Goal: Task Accomplishment & Management: Manage account settings

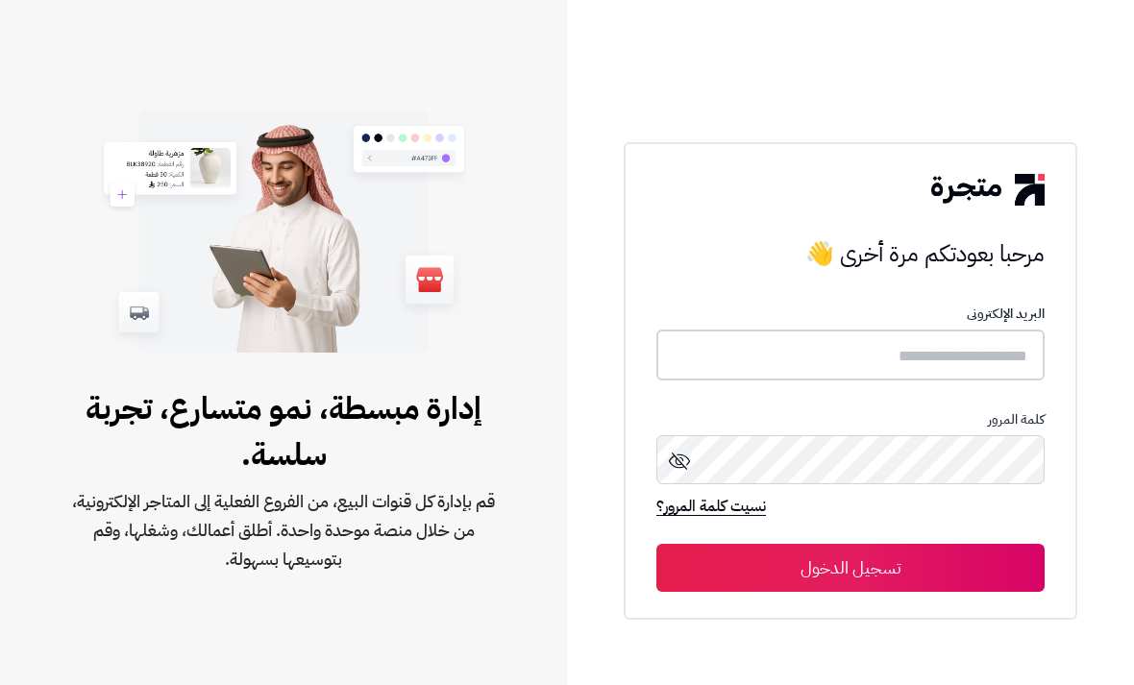
click at [1015, 349] on input "text" at bounding box center [850, 355] width 388 height 51
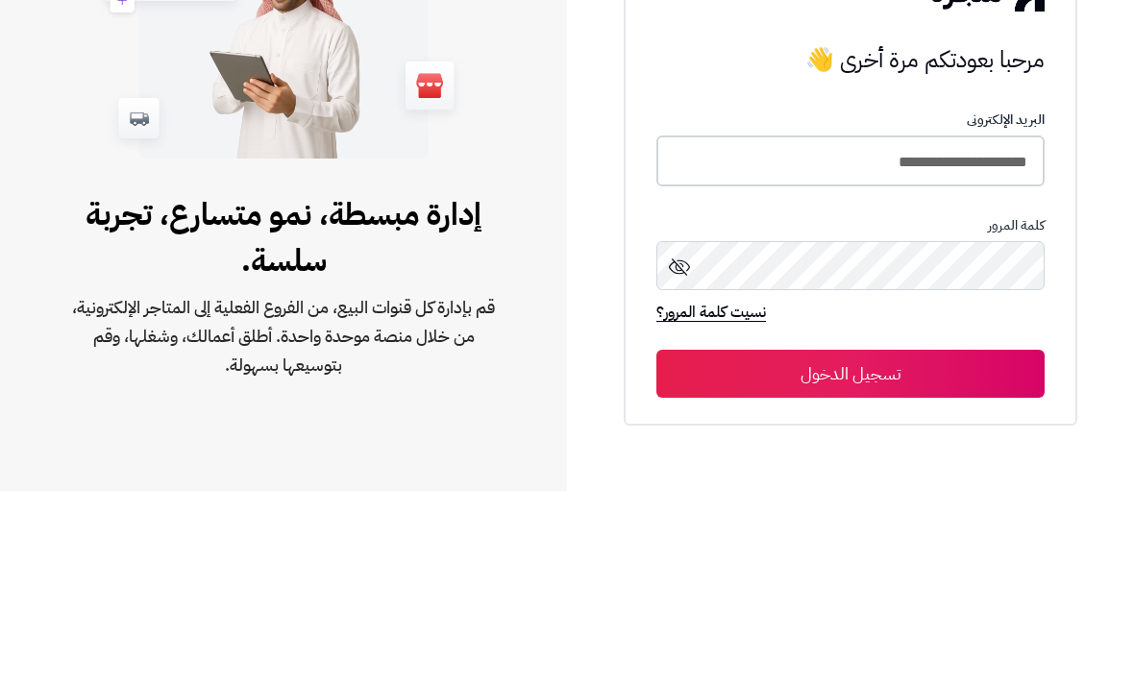
type input "**********"
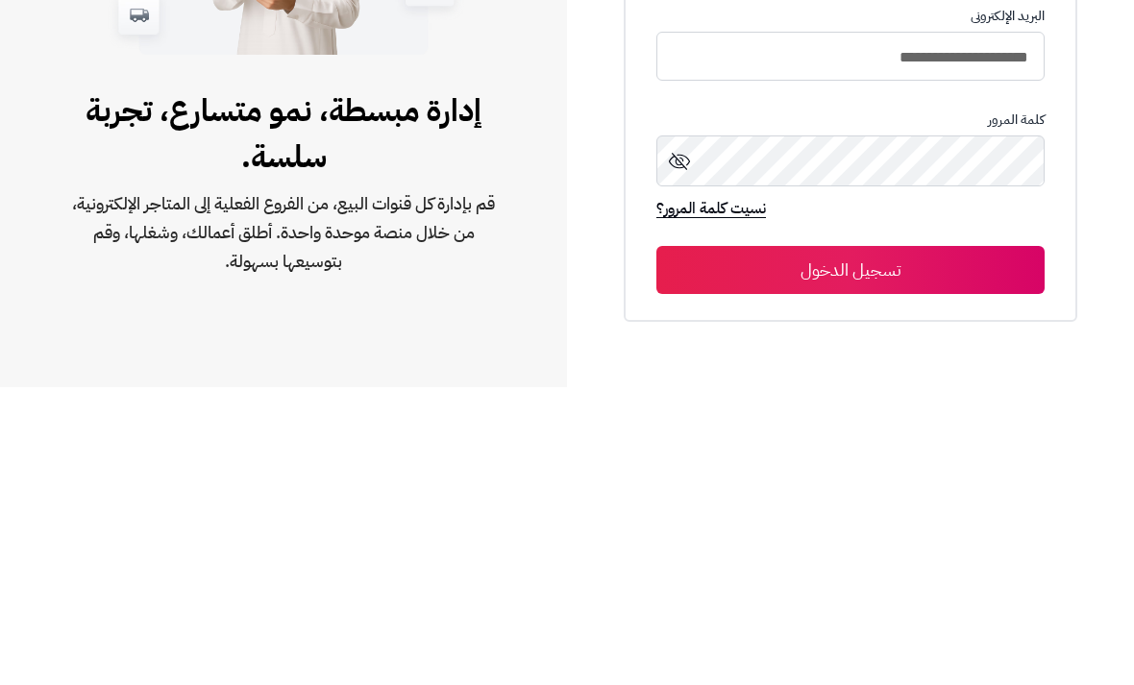
click at [770, 544] on button "تسجيل الدخول" at bounding box center [850, 568] width 388 height 48
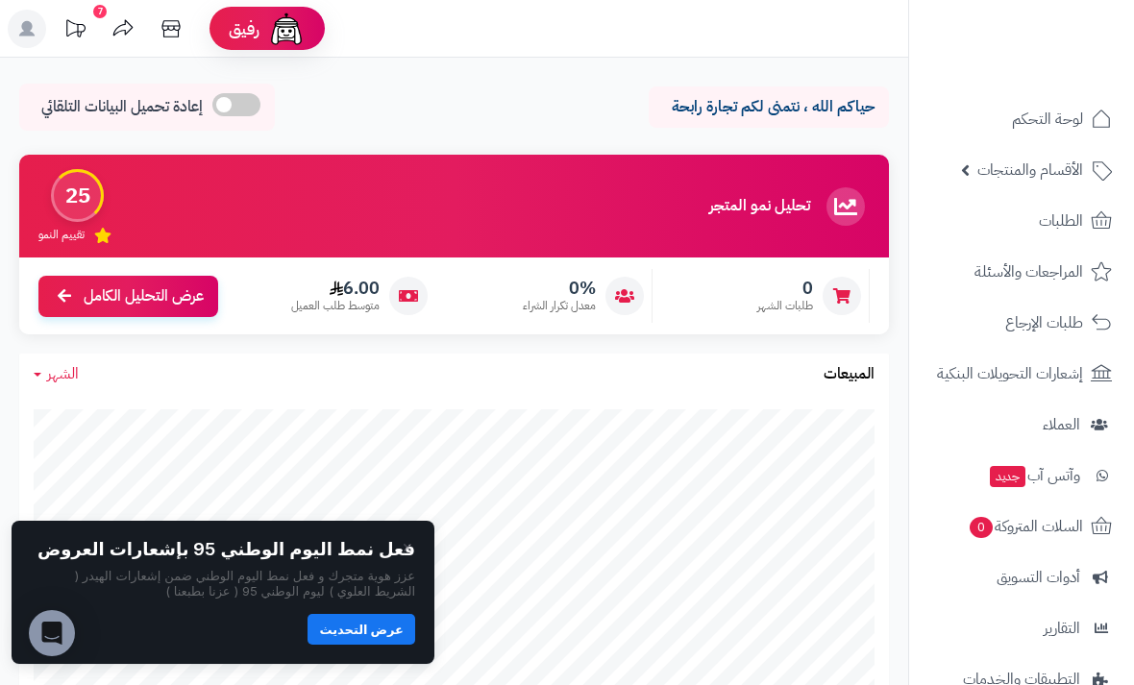
click at [390, 631] on button "عرض التحديث" at bounding box center [361, 629] width 108 height 31
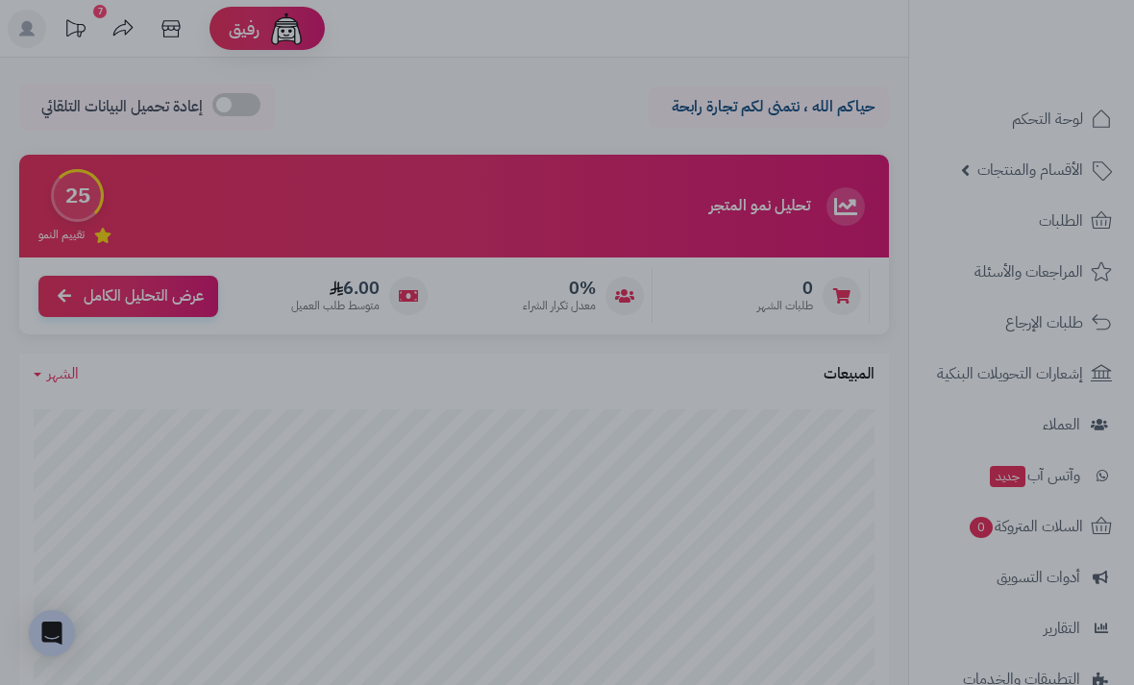
click at [660, 99] on div at bounding box center [567, 342] width 1134 height 685
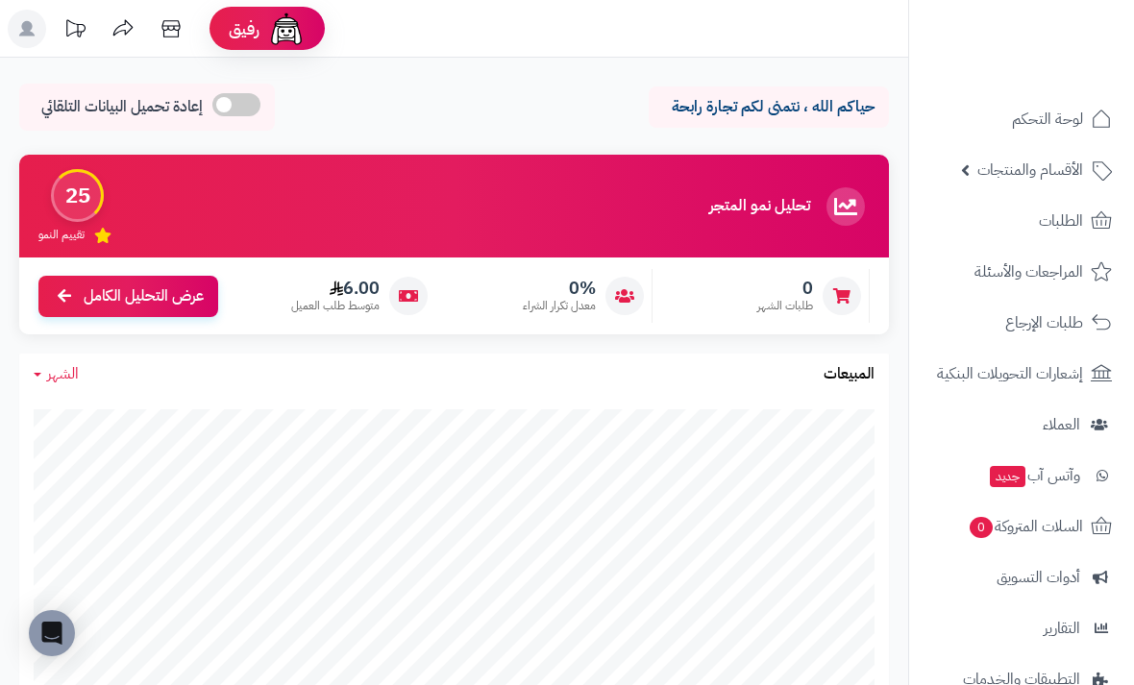
click at [48, 635] on icon "Open Intercom Messenger" at bounding box center [52, 633] width 20 height 23
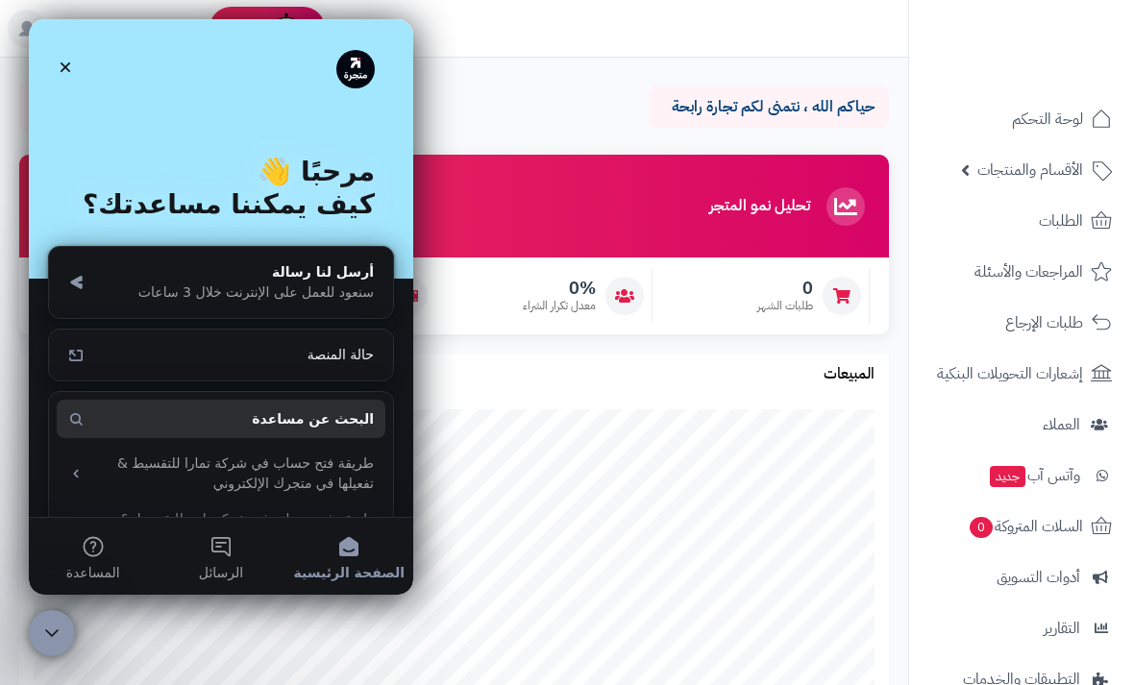
scroll to position [-3, 0]
click at [55, 61] on div "إغلاق" at bounding box center [65, 67] width 35 height 35
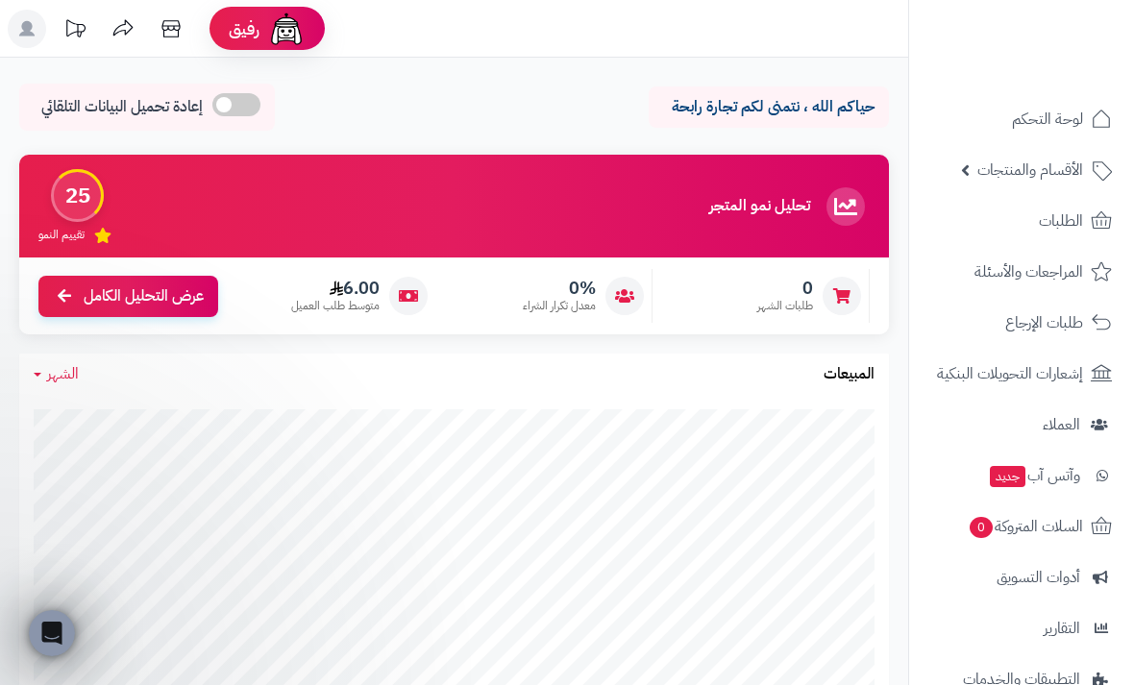
scroll to position [0, 0]
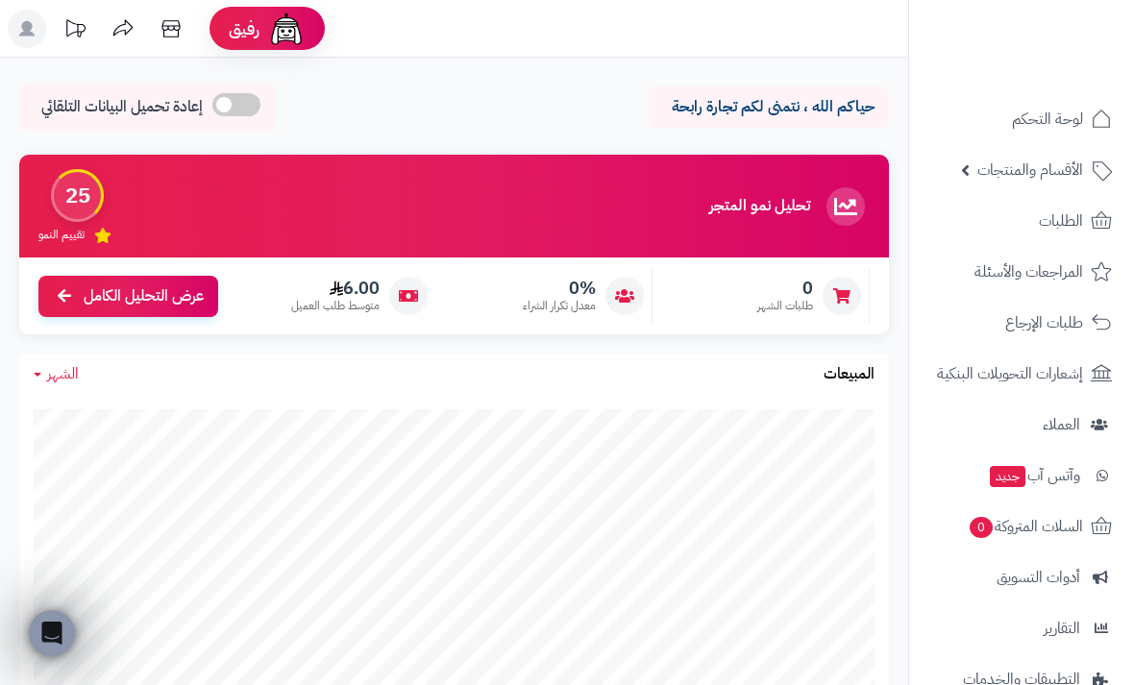
click at [15, 25] on rect at bounding box center [27, 29] width 38 height 38
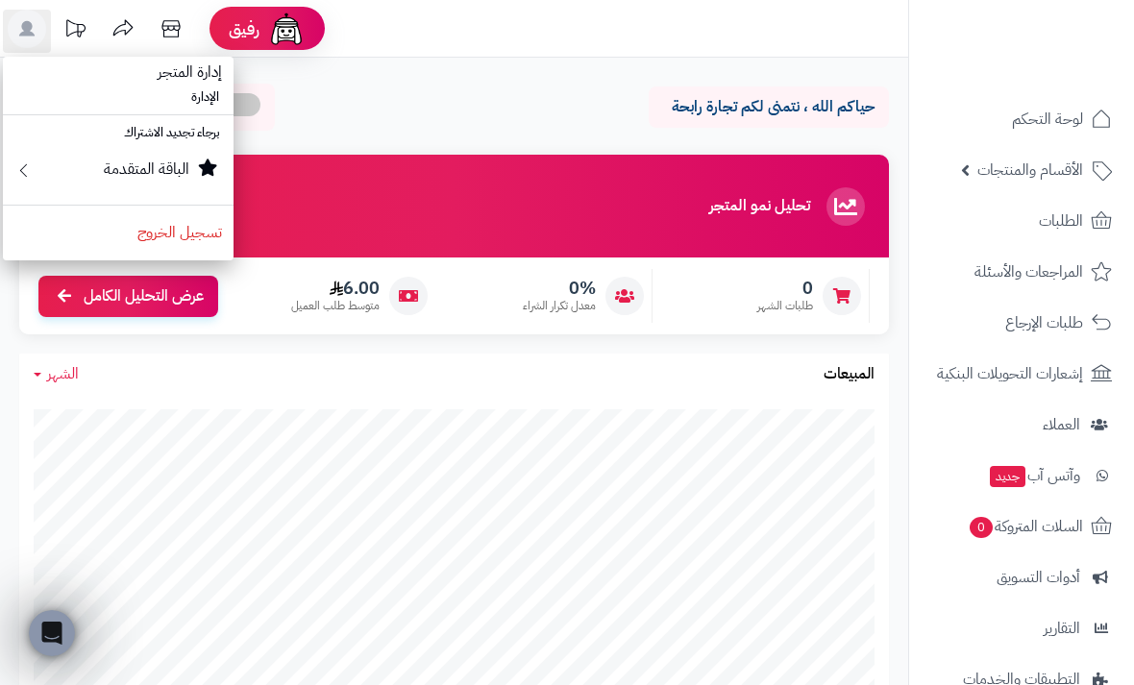
click at [1059, 132] on span "لوحة التحكم" at bounding box center [1047, 119] width 71 height 27
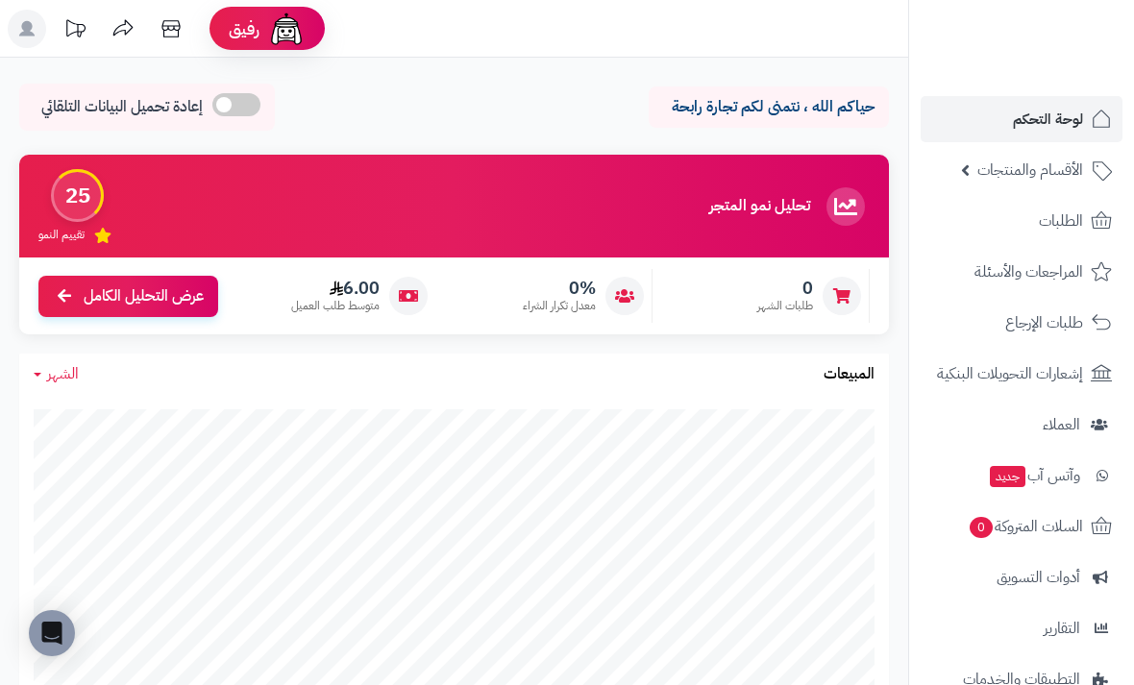
click at [147, 28] on link at bounding box center [171, 31] width 48 height 43
click at [254, 110] on span at bounding box center [236, 104] width 48 height 23
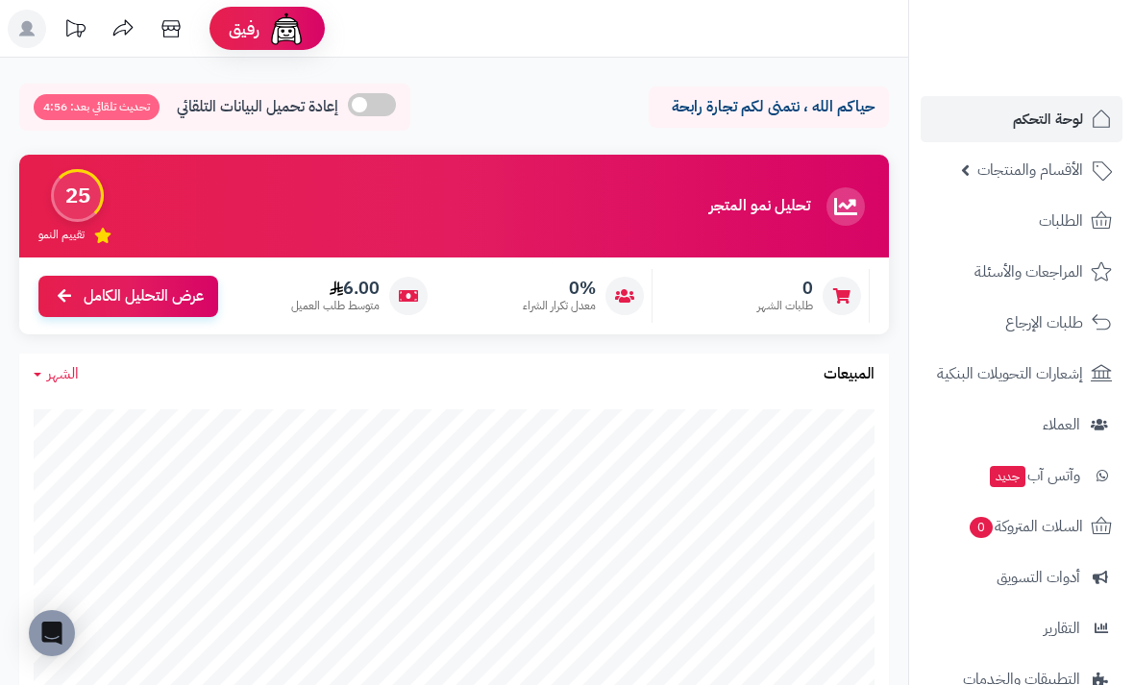
click at [382, 102] on span at bounding box center [372, 104] width 48 height 23
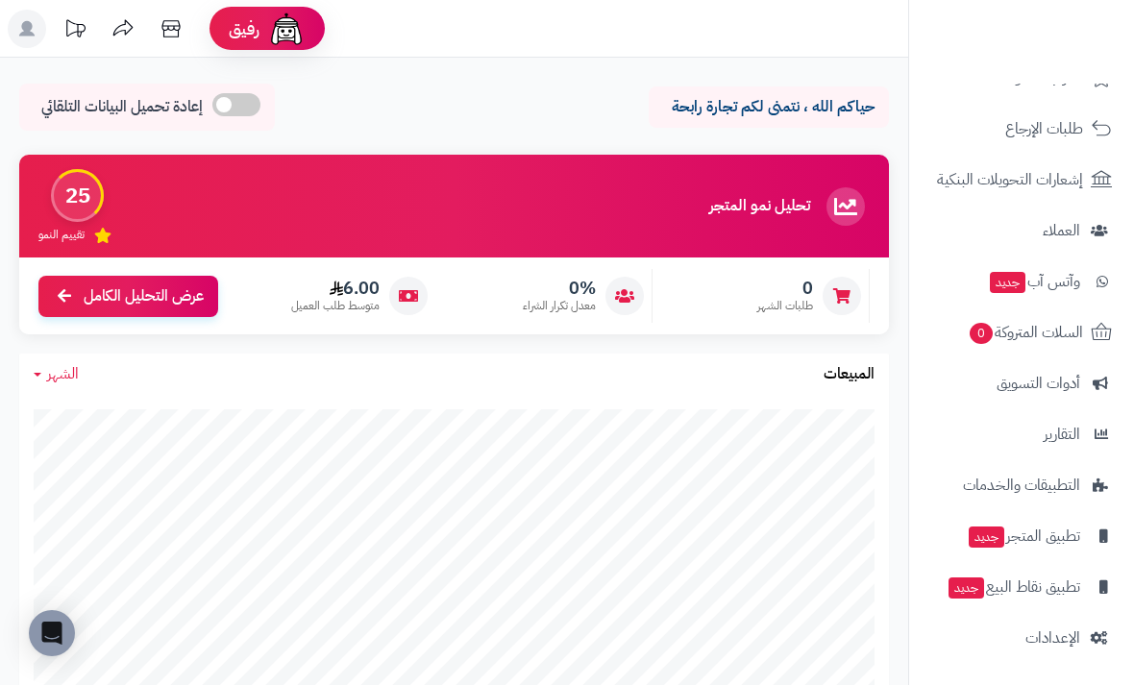
scroll to position [194, 0]
click at [1098, 638] on icon at bounding box center [1099, 637] width 17 height 13
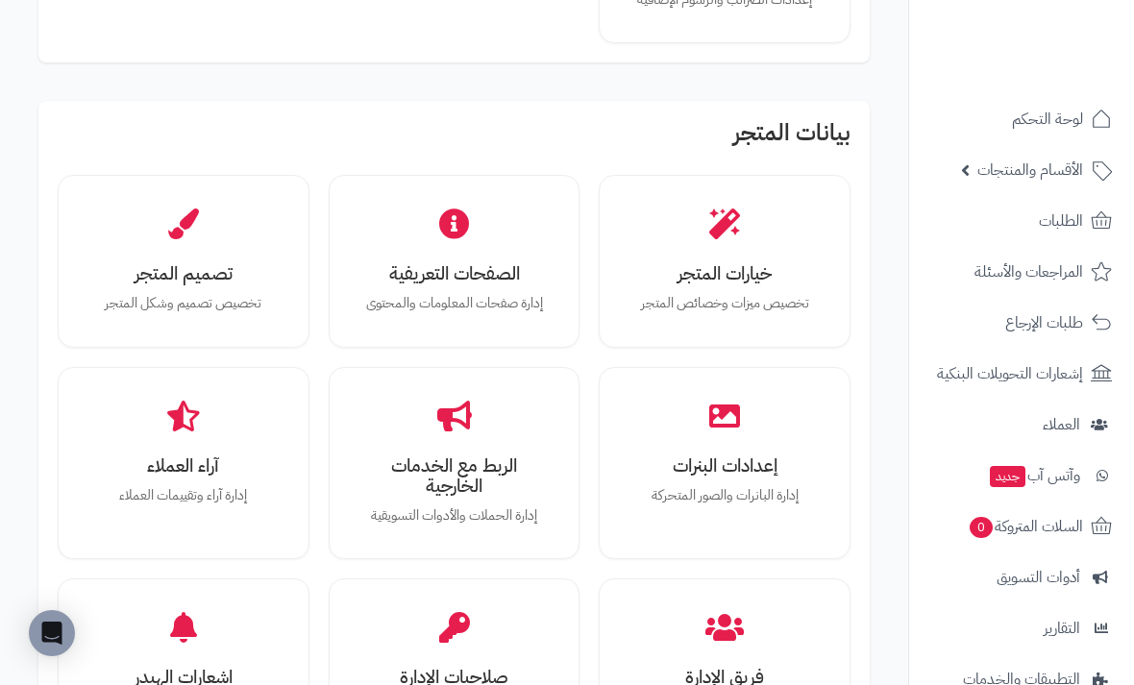
scroll to position [519, 0]
click at [792, 230] on div "خيارات المتجر تخصيص ميزات وخصائص المتجر" at bounding box center [724, 260] width 223 height 144
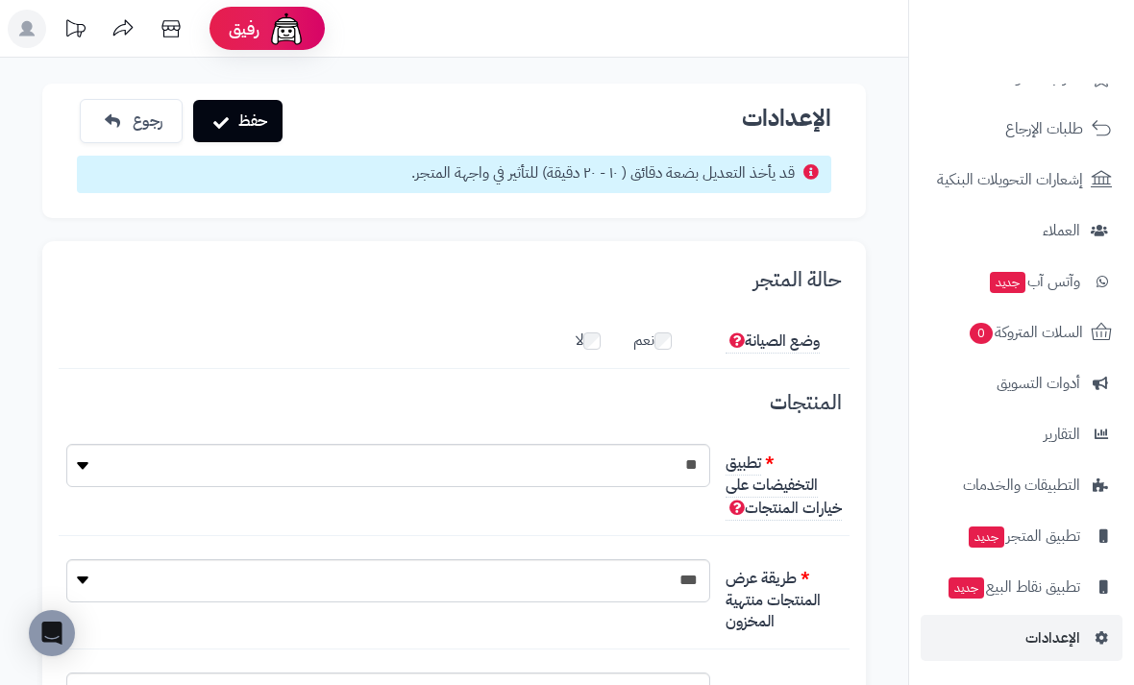
scroll to position [194, 0]
click at [1097, 639] on icon at bounding box center [1099, 637] width 17 height 13
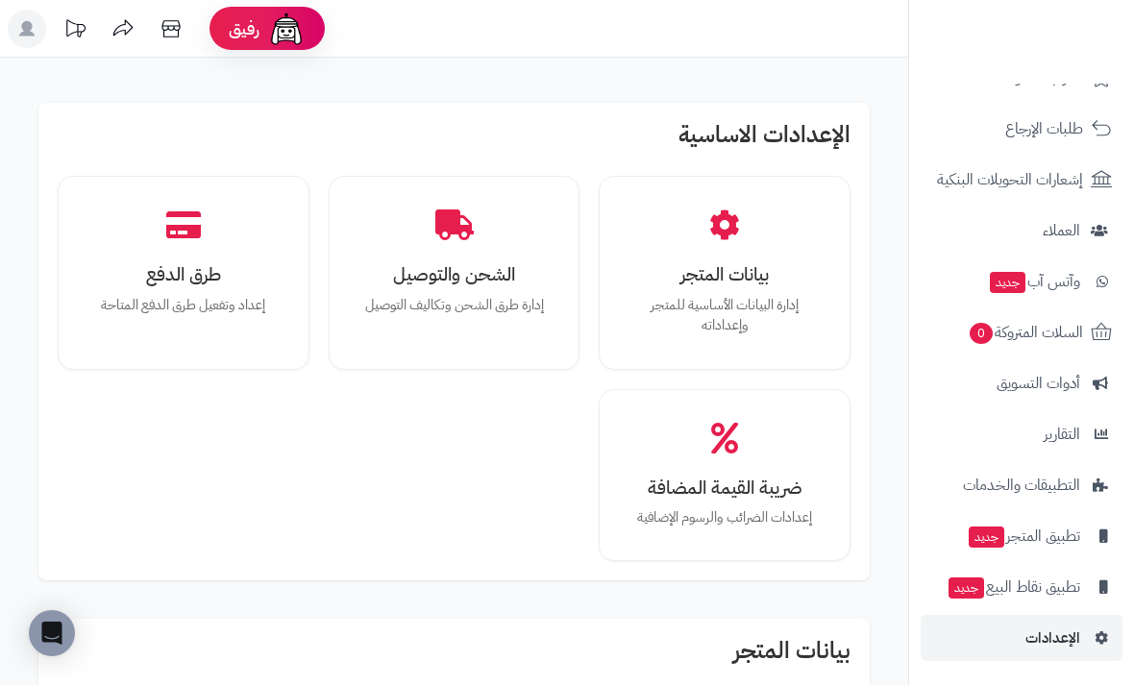
scroll to position [194, 0]
click at [815, 323] on p "إدارة البيانات الأساسية للمتجر وإعداداته" at bounding box center [724, 315] width 184 height 41
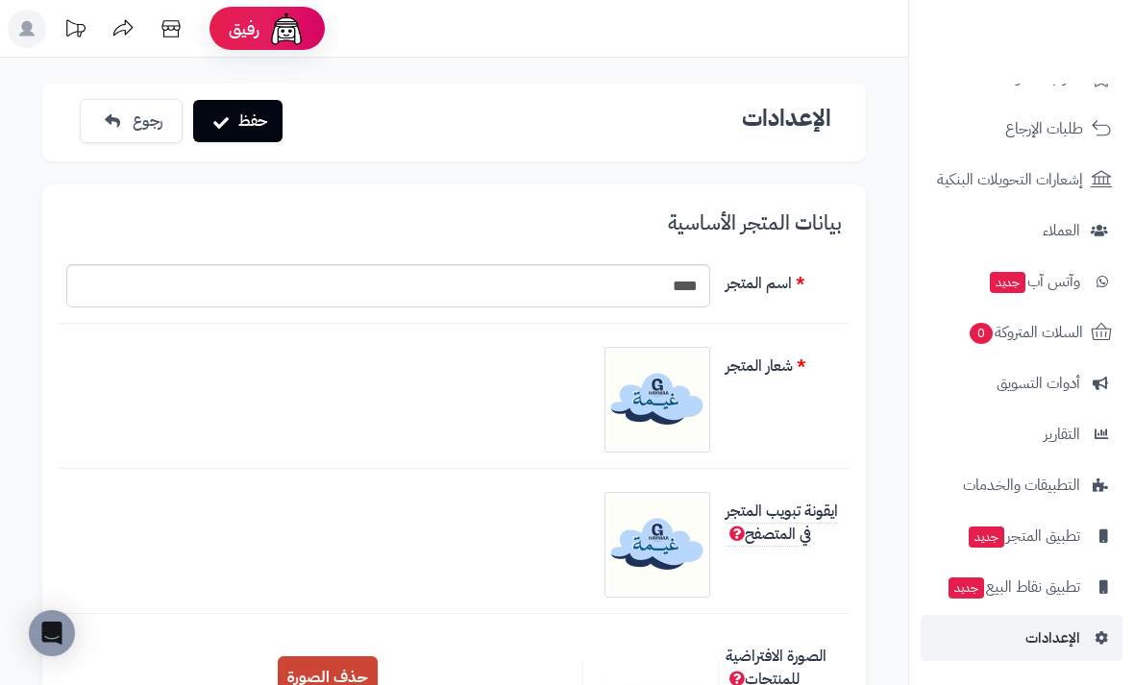
scroll to position [194, 0]
click at [1103, 648] on link "الإعدادات" at bounding box center [1021, 638] width 202 height 46
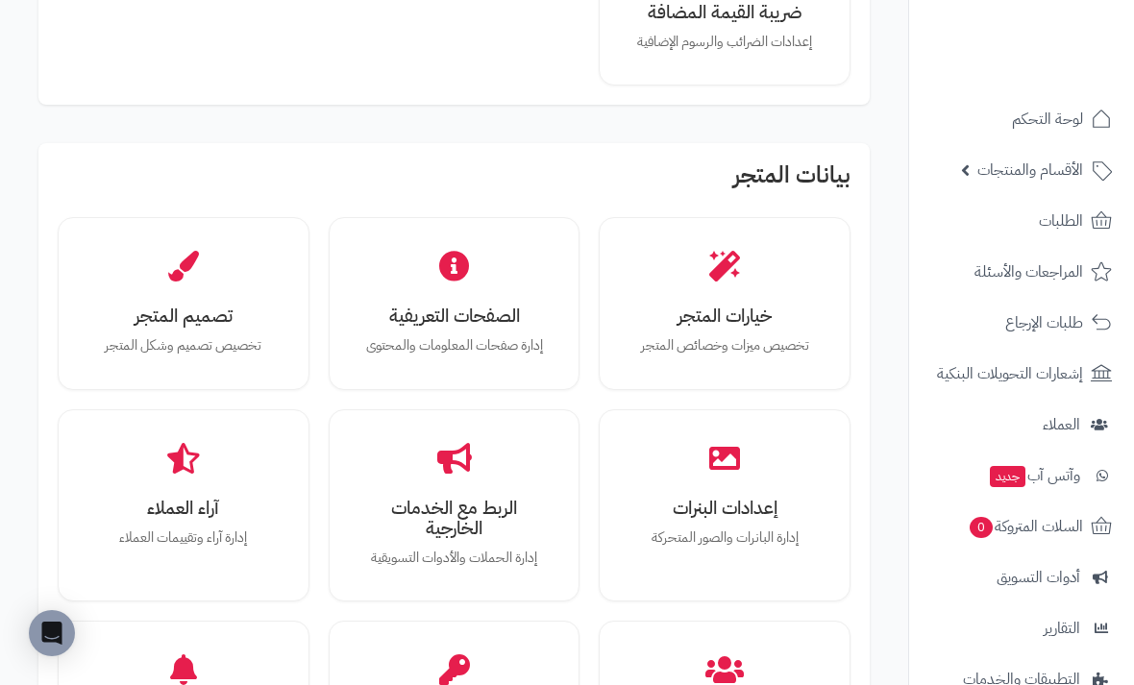
scroll to position [478, 0]
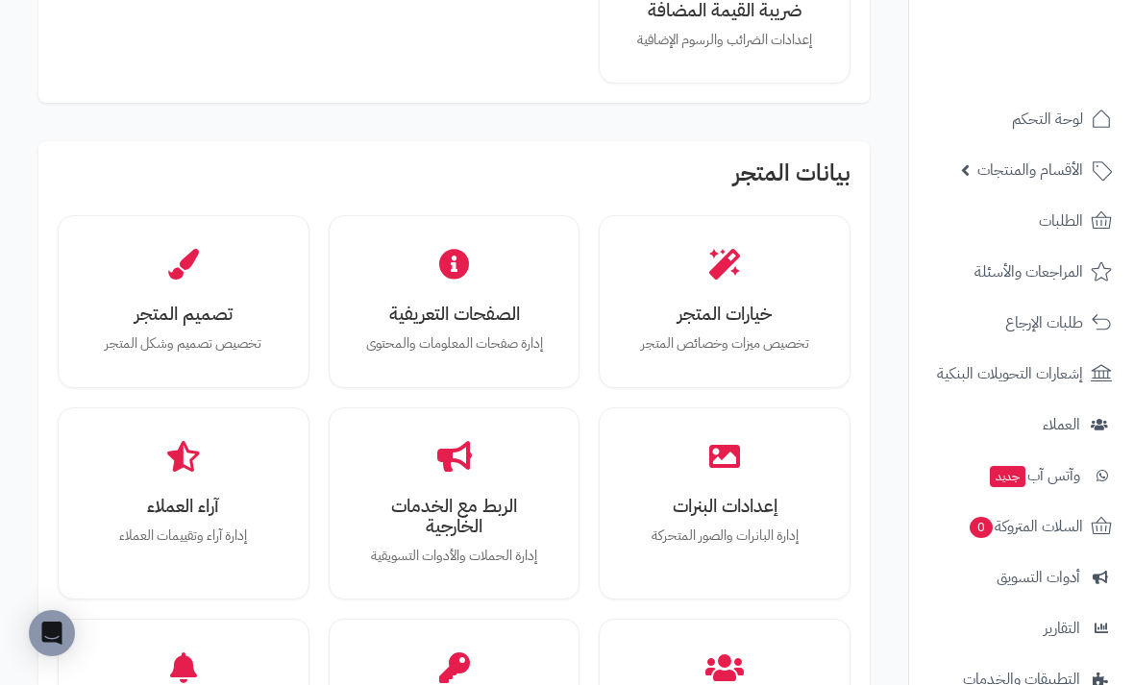
click at [237, 286] on div "تصميم المتجر تخصيص تصميم وشكل المتجر" at bounding box center [183, 302] width 223 height 144
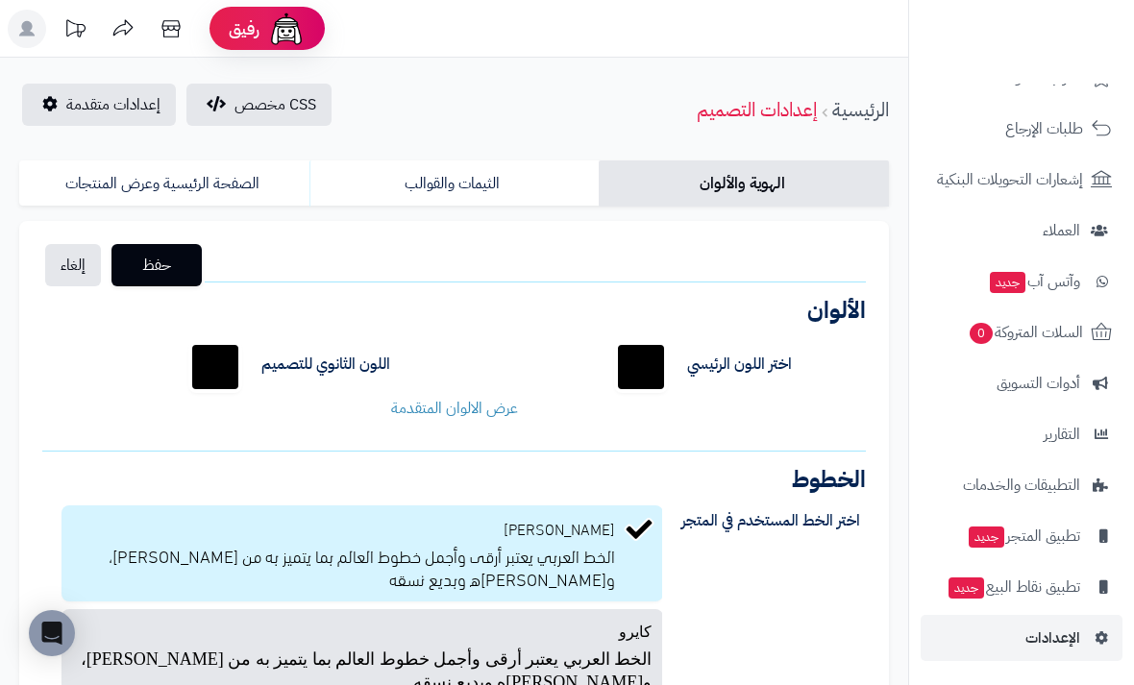
scroll to position [194, 0]
click at [1102, 644] on icon at bounding box center [1099, 637] width 17 height 13
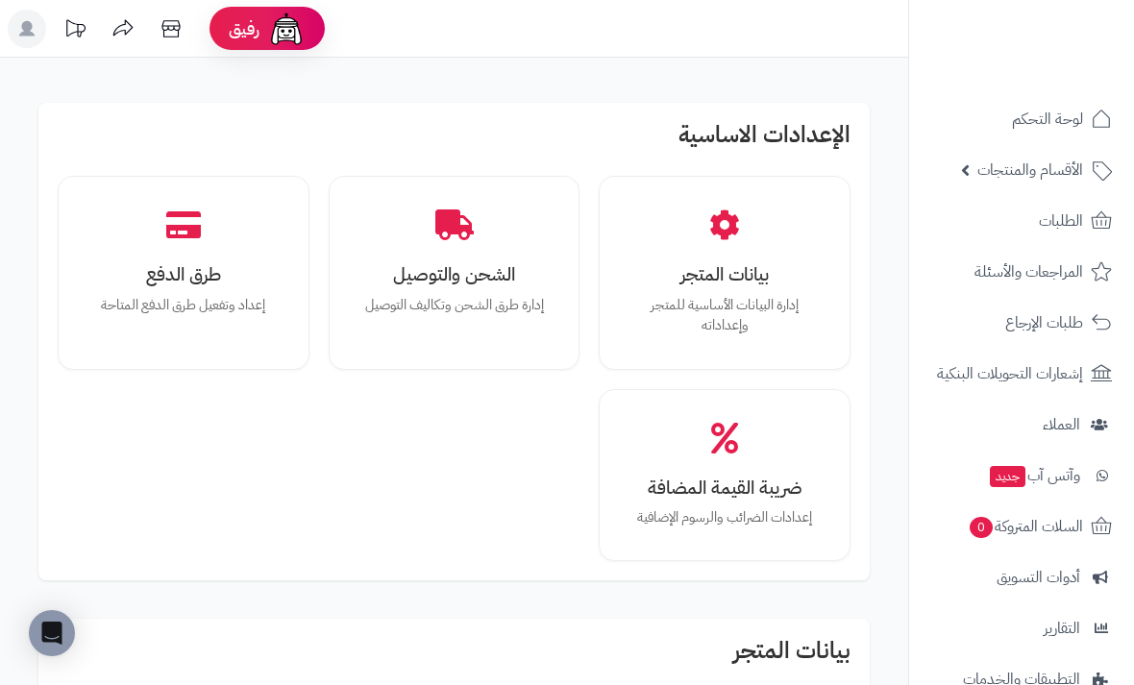
click at [83, 21] on icon at bounding box center [75, 29] width 38 height 38
click at [73, 31] on icon at bounding box center [75, 29] width 38 height 38
click at [88, 37] on icon at bounding box center [75, 29] width 38 height 38
click at [77, 33] on icon at bounding box center [75, 29] width 38 height 38
click at [70, 22] on icon at bounding box center [75, 27] width 19 height 17
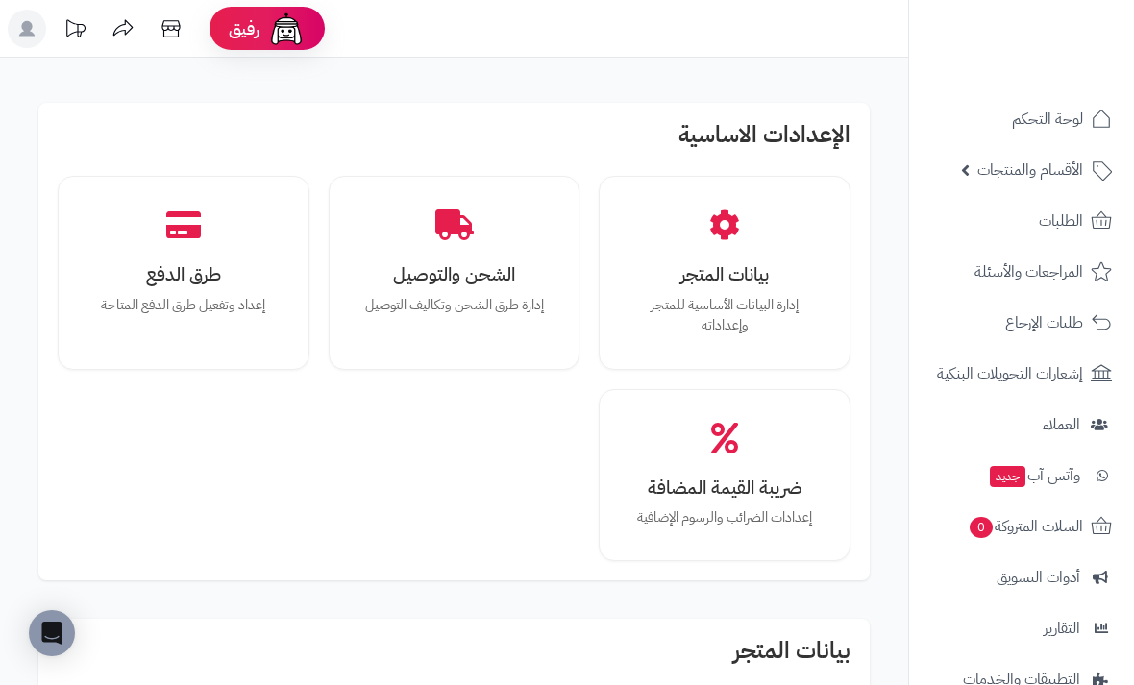
click at [1088, 110] on link "لوحة التحكم" at bounding box center [1021, 119] width 202 height 46
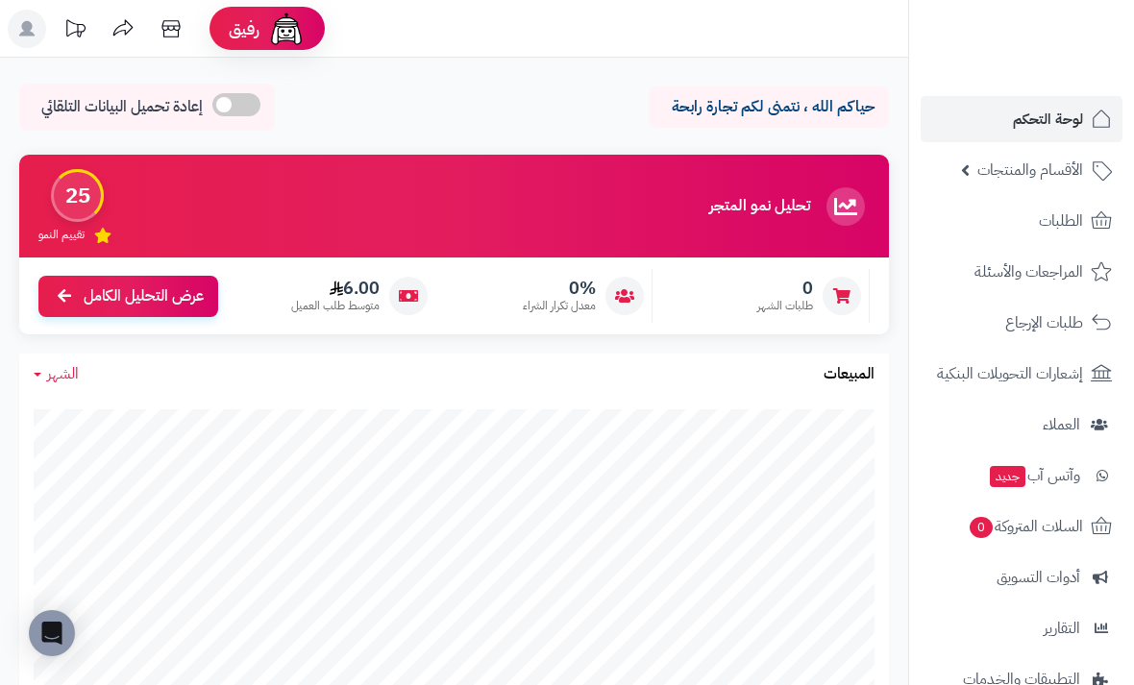
click at [78, 25] on icon at bounding box center [75, 27] width 19 height 17
click at [86, 34] on icon at bounding box center [75, 29] width 38 height 38
click at [1086, 470] on link "وآتس آب جديد" at bounding box center [1021, 476] width 202 height 46
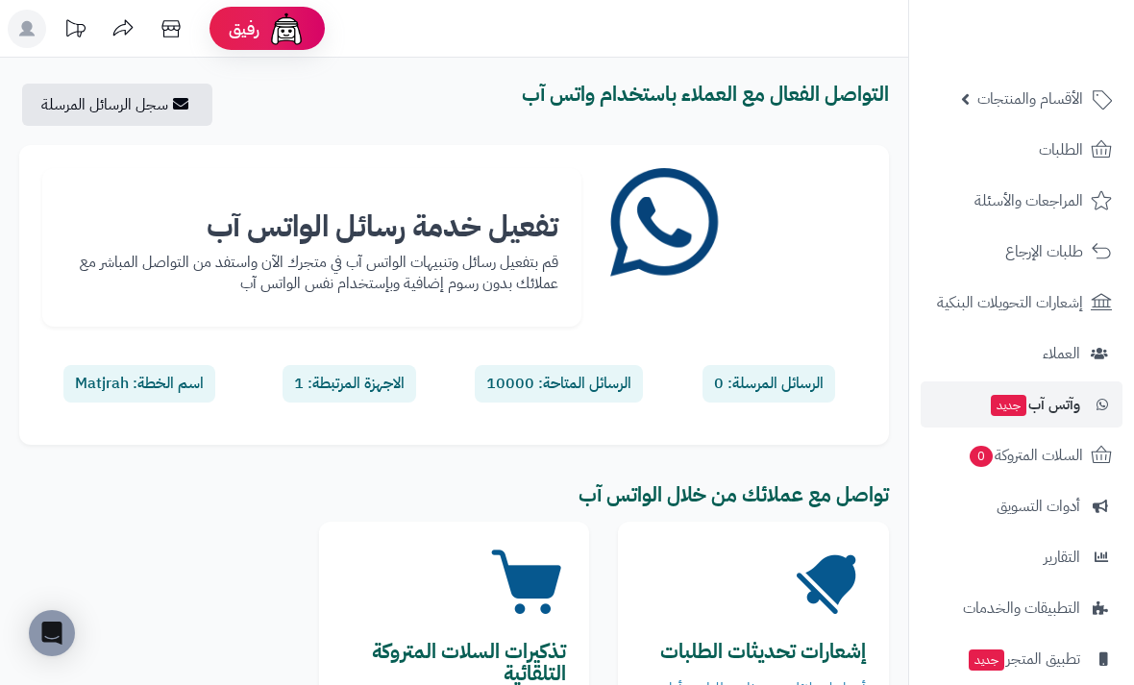
scroll to position [72, 0]
click at [183, 104] on icon at bounding box center [180, 103] width 15 height 15
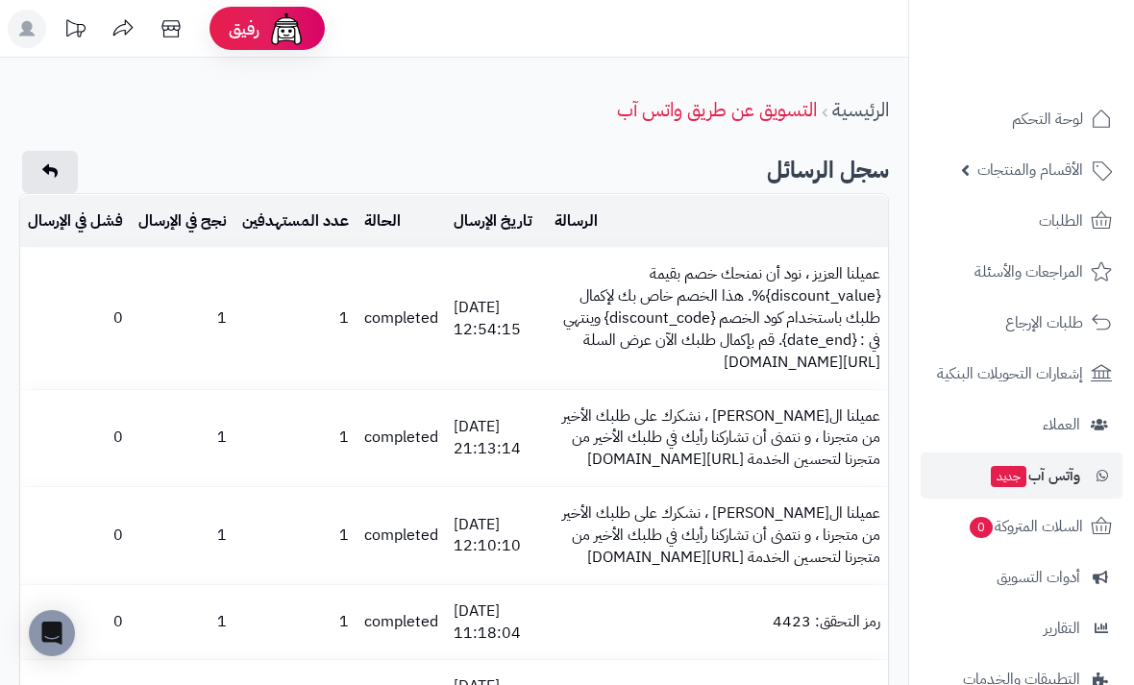
click at [66, 173] on link at bounding box center [50, 172] width 56 height 42
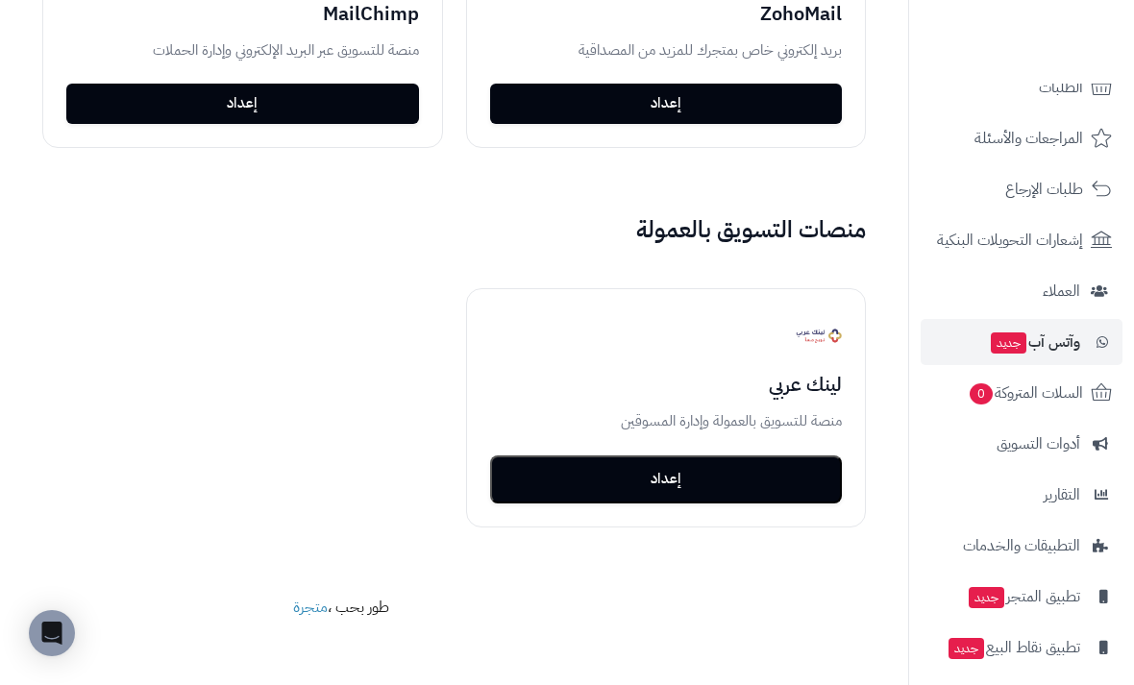
scroll to position [133, 0]
click at [1072, 461] on link "أدوات التسويق" at bounding box center [1021, 445] width 202 height 46
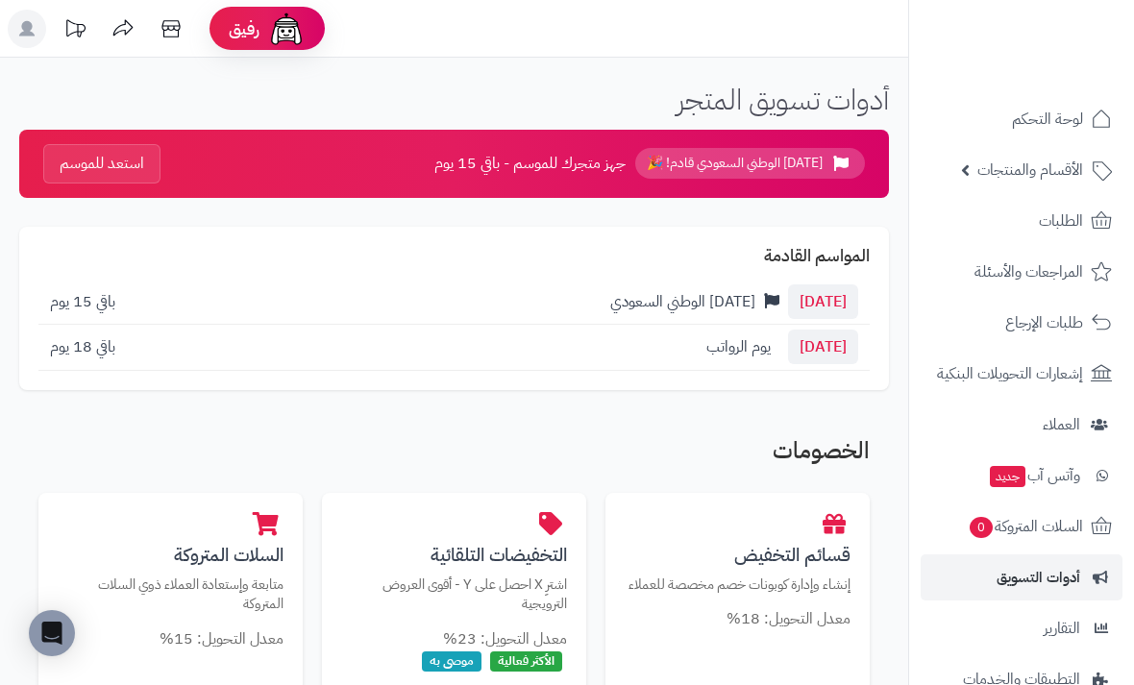
click at [136, 155] on button "استعد للموسم" at bounding box center [101, 163] width 117 height 39
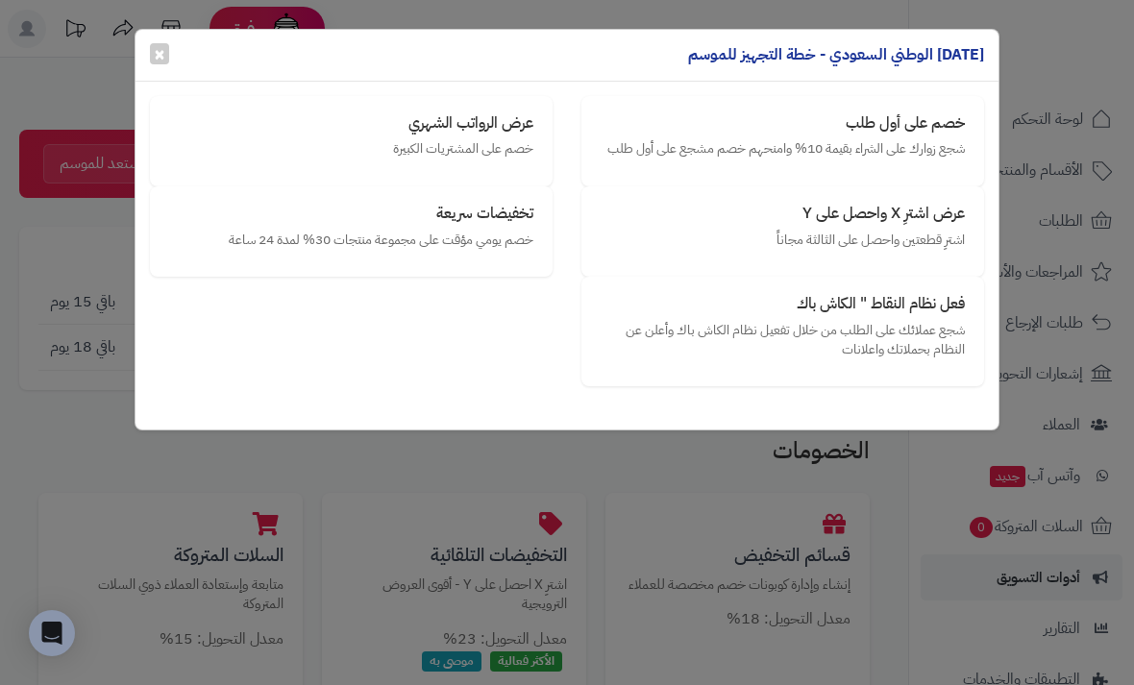
click at [478, 159] on div "عرض الرواتب الشهري خصم على المشتريات الكبيرة" at bounding box center [351, 141] width 403 height 90
click at [501, 231] on p "خصم يومي مؤقت على مجموعة منتجات 30% لمدة 24 ساعة" at bounding box center [351, 240] width 364 height 19
click at [502, 135] on div "عرض الرواتب الشهري خصم على المشتريات الكبيرة" at bounding box center [351, 141] width 403 height 90
click at [157, 61] on span "×" at bounding box center [160, 53] width 12 height 29
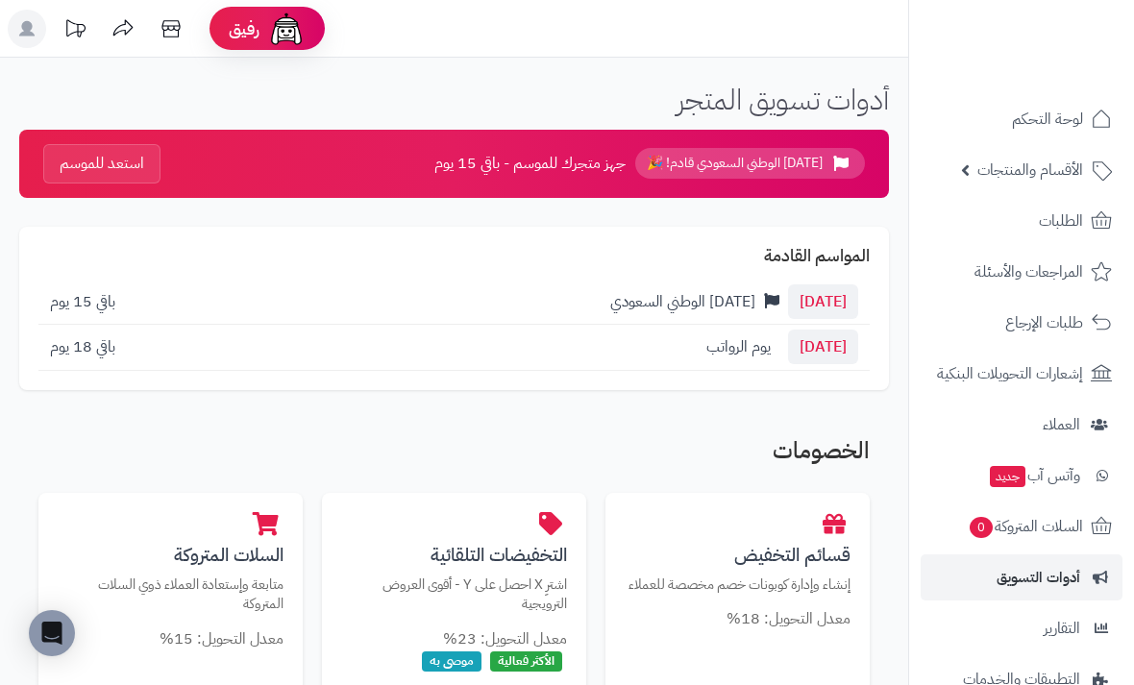
click at [797, 170] on span "اليوم الوطني السعودي قادم! 🎉" at bounding box center [750, 163] width 230 height 31
click at [800, 156] on span "اليوم الوطني السعودي قادم! 🎉" at bounding box center [750, 163] width 230 height 31
click at [765, 150] on span "اليوم الوطني السعودي قادم! 🎉" at bounding box center [750, 163] width 230 height 31
click at [691, 149] on span "اليوم الوطني السعودي قادم! 🎉" at bounding box center [750, 163] width 230 height 31
click at [596, 157] on span "جهز متجرك للموسم - باقي 15 يوم" at bounding box center [529, 164] width 191 height 22
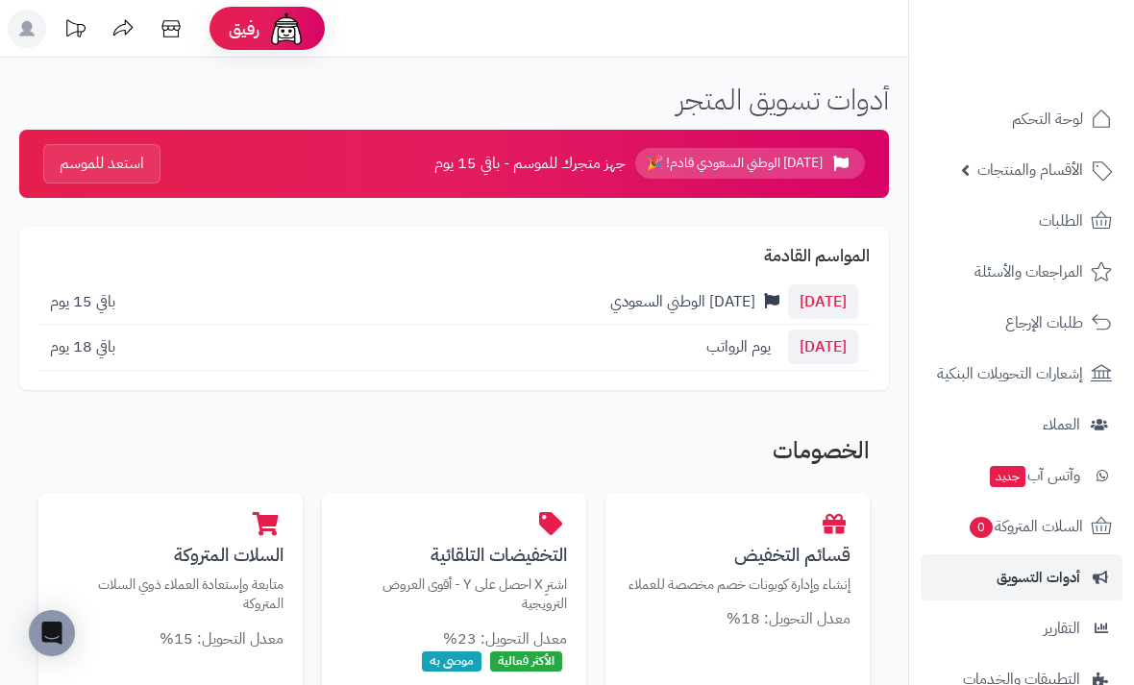
click at [667, 301] on span "اليوم الوطني السعودي" at bounding box center [682, 301] width 145 height 23
click at [790, 306] on span "23 سبتمبر" at bounding box center [823, 301] width 70 height 35
click at [794, 347] on span "27 سبتمبر" at bounding box center [823, 347] width 70 height 35
click at [762, 291] on div "23 سبتمبر اليوم الوطني السعودي" at bounding box center [734, 302] width 248 height 22
click at [609, 295] on div "23 سبتمبر اليوم الوطني السعودي باقي 15 يوم" at bounding box center [453, 303] width 831 height 46
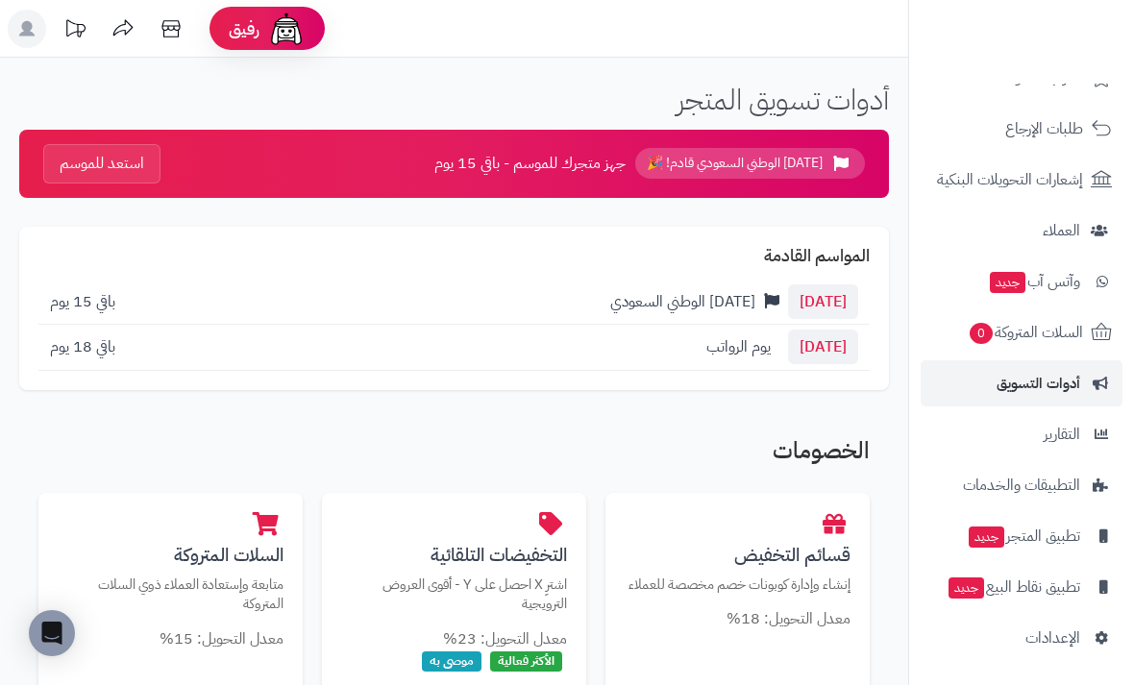
scroll to position [194, 0]
click at [1088, 437] on link "التقارير" at bounding box center [1021, 434] width 202 height 46
